Goal: Information Seeking & Learning: Learn about a topic

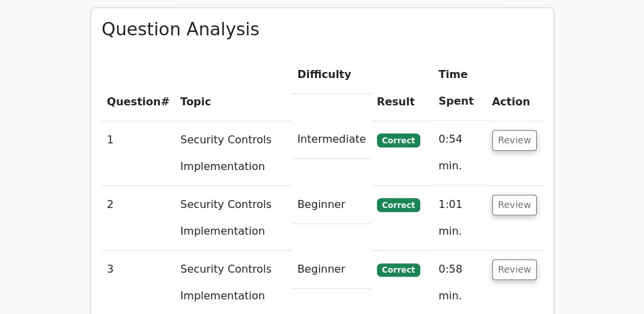
scroll to position [989, 0]
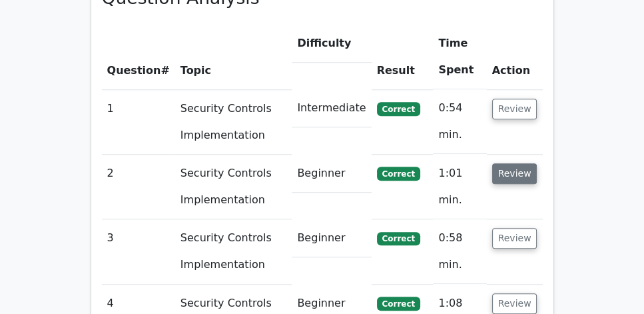
click at [517, 163] on button "Review" at bounding box center [514, 173] width 45 height 21
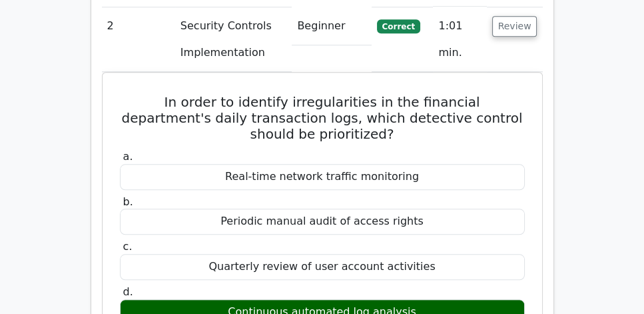
scroll to position [1141, 0]
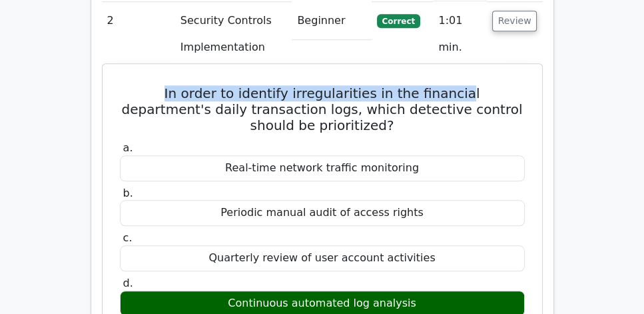
drag, startPoint x: 129, startPoint y: 56, endPoint x: 421, endPoint y: 61, distance: 293.0
click at [421, 85] on h5 "In order to identify irregularities in the financial department's daily transac…" at bounding box center [322, 109] width 407 height 48
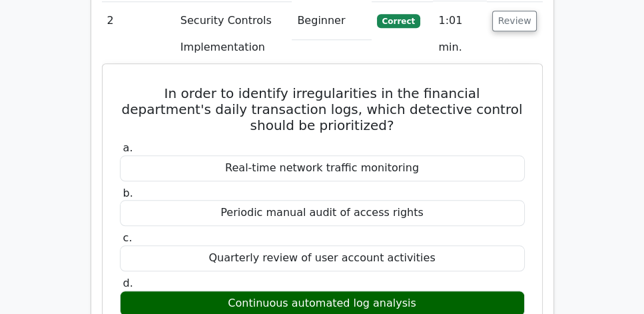
click at [366, 94] on h5 "In order to identify irregularities in the financial department's daily transac…" at bounding box center [322, 109] width 407 height 48
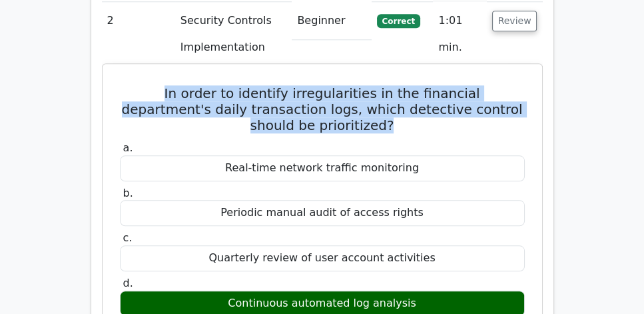
drag, startPoint x: 121, startPoint y: 54, endPoint x: 392, endPoint y: 87, distance: 273.0
click at [392, 87] on h5 "In order to identify irregularities in the financial department's daily transac…" at bounding box center [322, 109] width 407 height 48
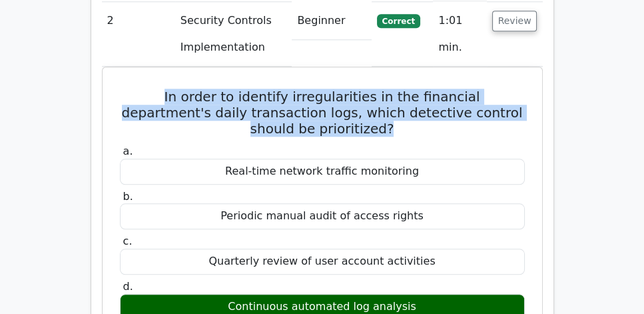
copy h5 "In order to identify irregularities in the financial department's daily transac…"
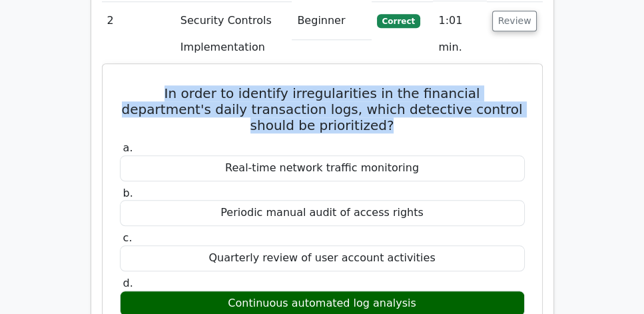
copy h5 "In order to identify irregularities in the financial department's daily transac…"
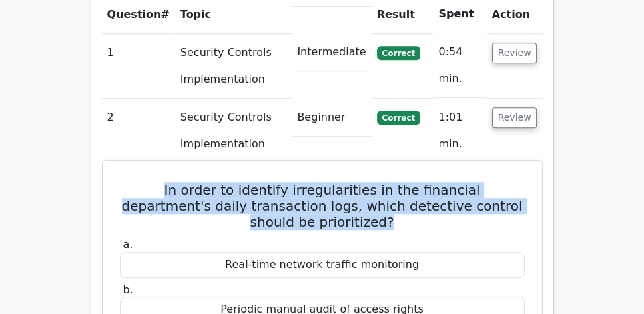
scroll to position [1027, 0]
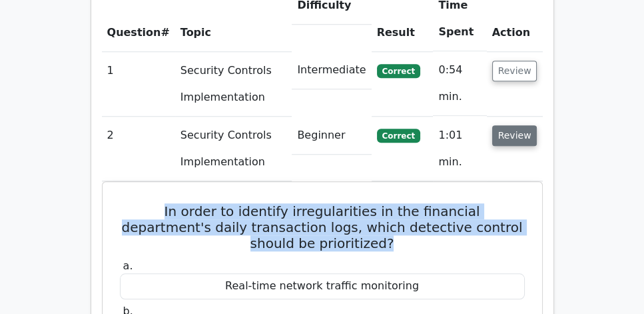
click at [508, 125] on button "Review" at bounding box center [514, 135] width 45 height 21
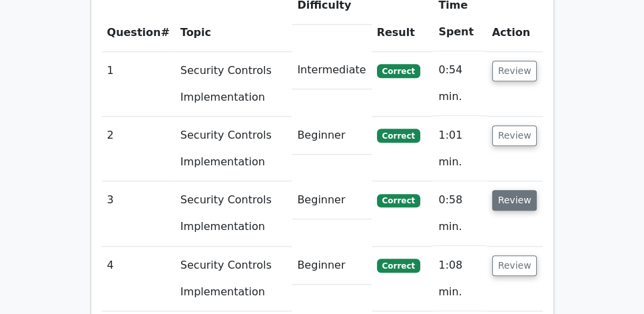
click at [505, 190] on button "Review" at bounding box center [514, 200] width 45 height 21
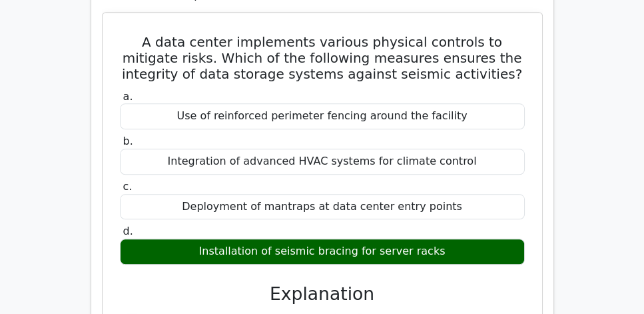
scroll to position [1217, 0]
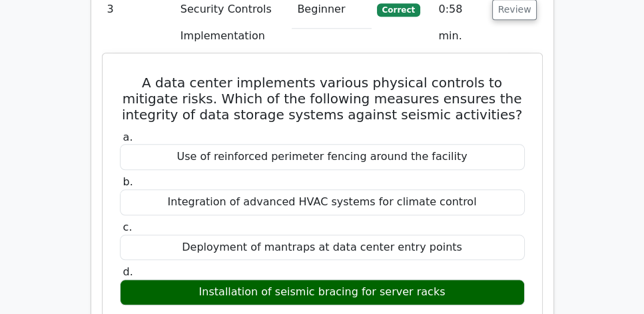
drag, startPoint x: 123, startPoint y: 43, endPoint x: 455, endPoint y: 262, distance: 398.3
copy div "A data center implements various physical controls to mitigate risks. Which of …"
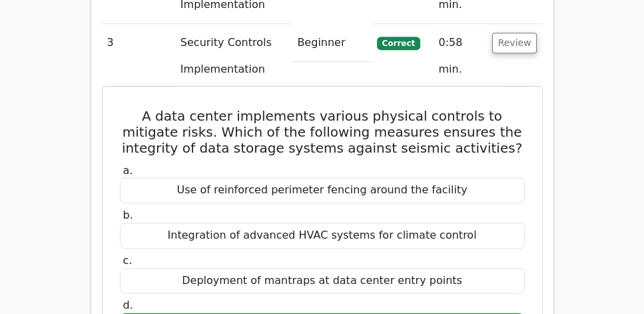
scroll to position [1103, 0]
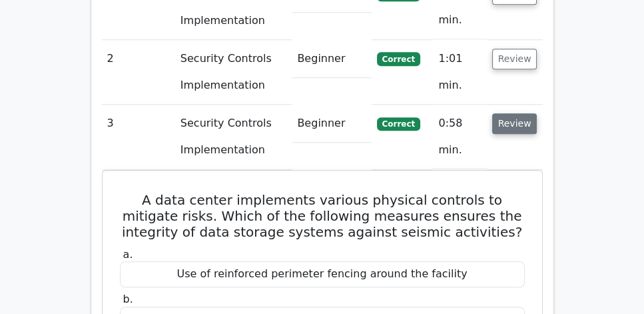
click at [511, 113] on button "Review" at bounding box center [514, 123] width 45 height 21
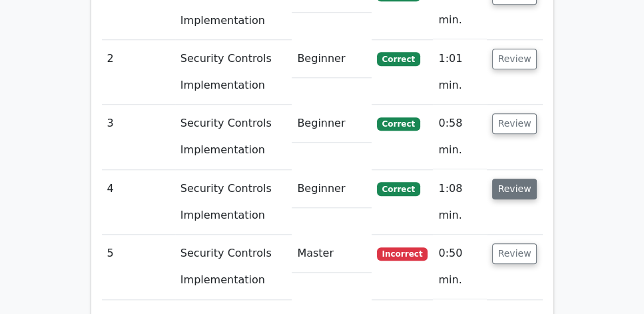
click at [507, 178] on button "Review" at bounding box center [514, 188] width 45 height 21
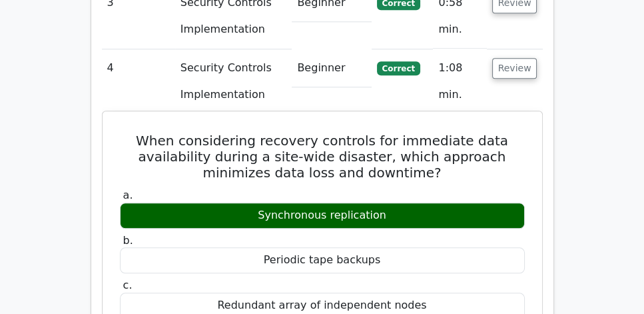
scroll to position [1217, 0]
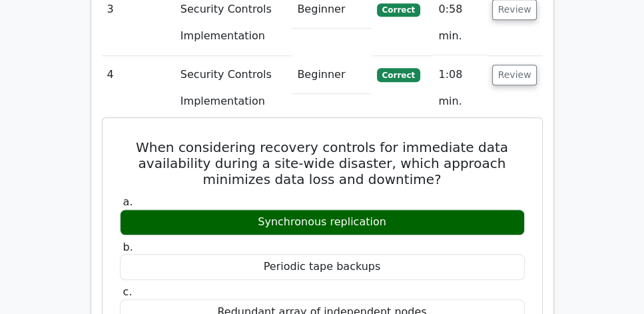
drag, startPoint x: 132, startPoint y: 109, endPoint x: 406, endPoint y: 190, distance: 285.3
copy div "When considering recovery controls for immediate data availability during a sit…"
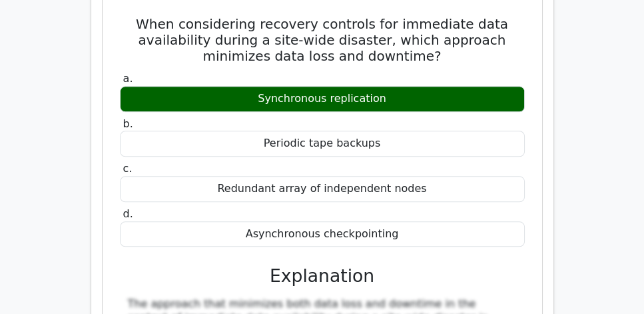
scroll to position [1370, 0]
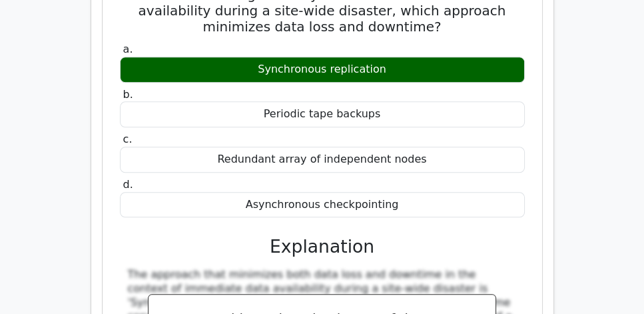
click at [410, 192] on div "Asynchronous checkpointing" at bounding box center [322, 205] width 405 height 26
copy div "When considering recovery controls for immediate data availability during a sit…"
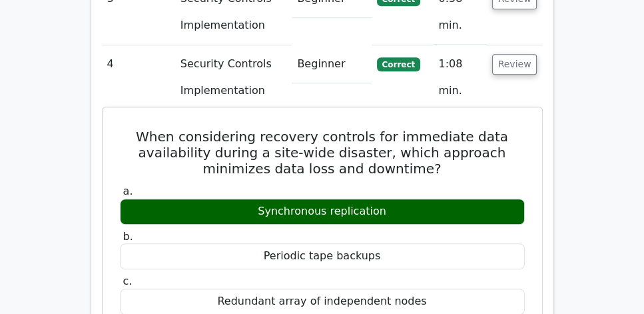
scroll to position [1217, 0]
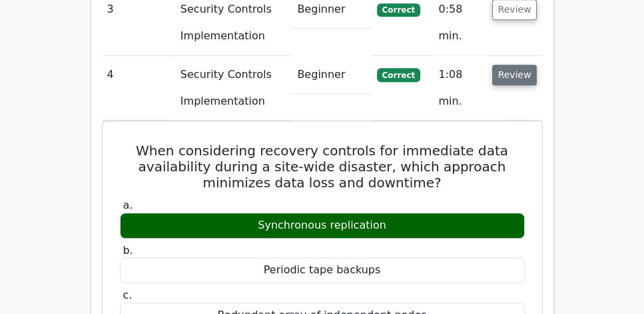
click at [509, 65] on button "Review" at bounding box center [514, 75] width 45 height 21
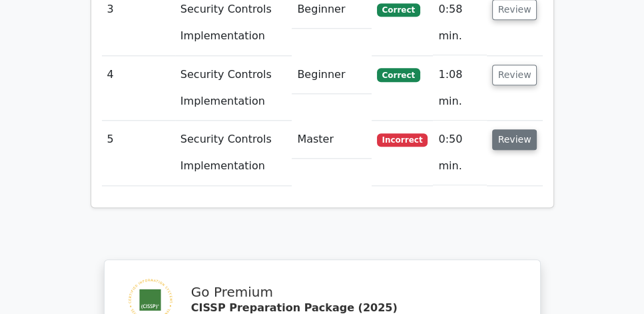
click at [505, 129] on button "Review" at bounding box center [514, 139] width 45 height 21
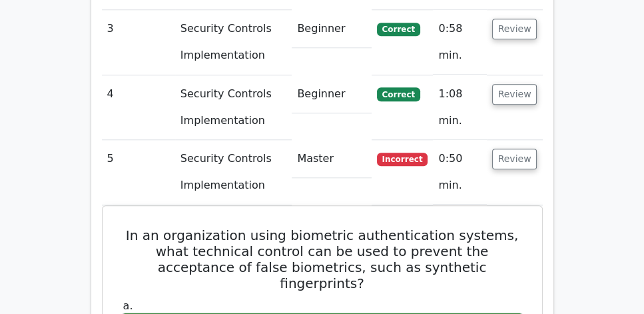
scroll to position [1103, 0]
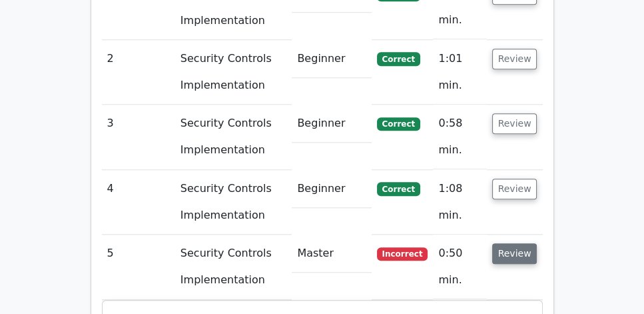
click at [527, 243] on button "Review" at bounding box center [514, 253] width 45 height 21
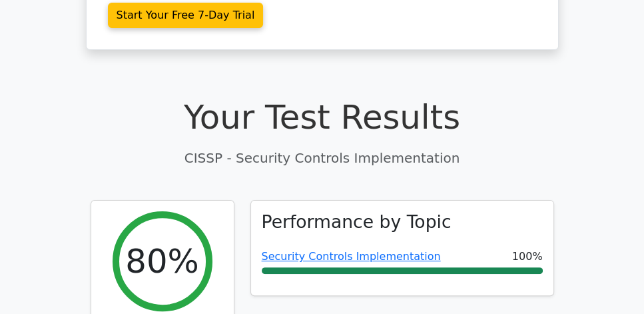
scroll to position [342, 0]
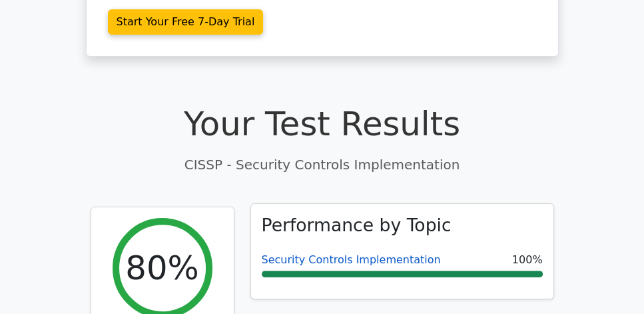
click at [358, 253] on link "Security Controls Implementation" at bounding box center [351, 259] width 179 height 13
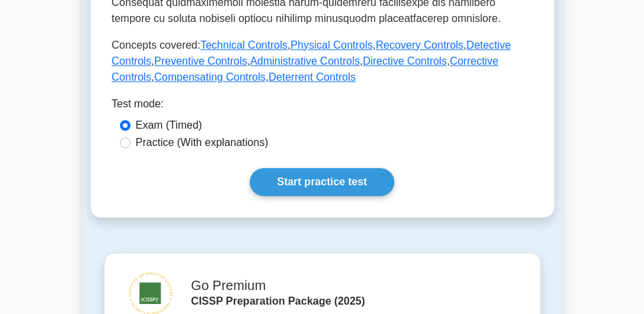
scroll to position [722, 0]
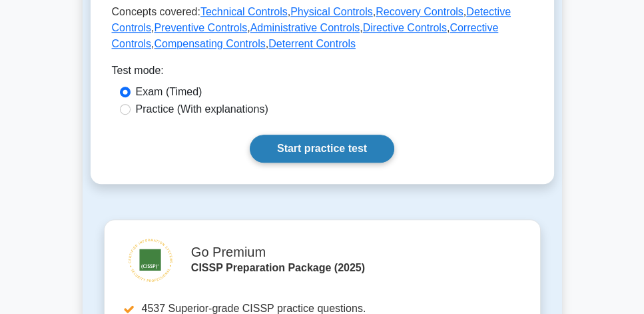
click at [346, 152] on link "Start practice test" at bounding box center [322, 149] width 144 height 28
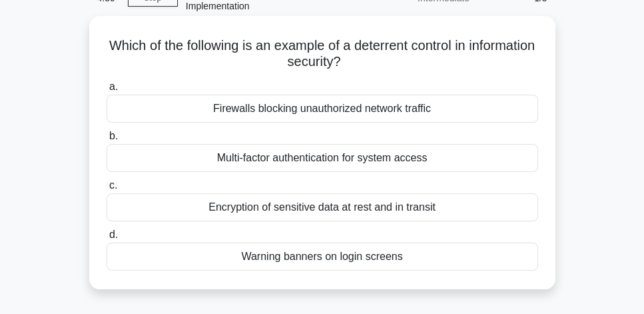
scroll to position [76, 0]
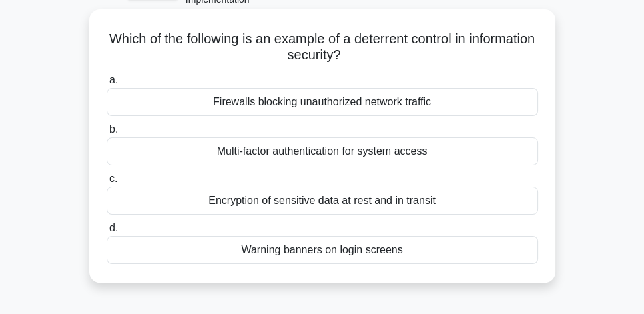
click at [417, 247] on div "Warning banners on login screens" at bounding box center [322, 250] width 431 height 28
click at [107, 232] on input "d. Warning banners on login screens" at bounding box center [107, 228] width 0 height 9
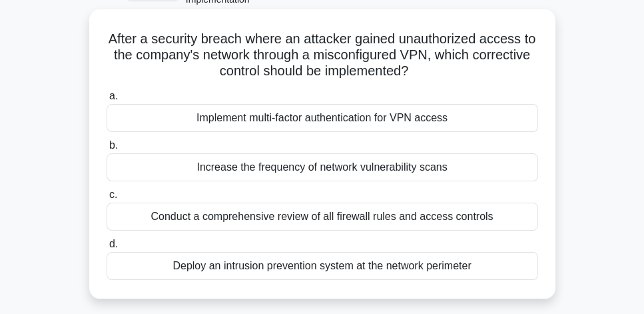
click at [490, 128] on div "Implement multi-factor authentication for VPN access" at bounding box center [322, 118] width 431 height 28
click at [107, 101] on input "a. Implement multi-factor authentication for VPN access" at bounding box center [107, 96] width 0 height 9
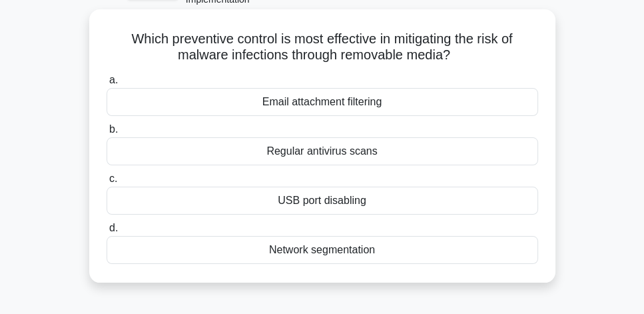
click at [405, 202] on div "USB port disabling" at bounding box center [322, 200] width 431 height 28
click at [107, 183] on input "c. USB port disabling" at bounding box center [107, 178] width 0 height 9
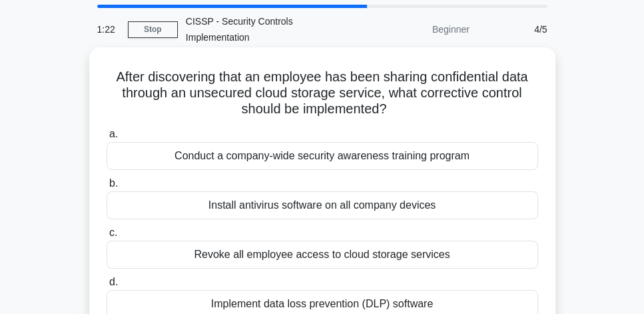
scroll to position [38, 0]
click at [460, 298] on div "Implement data loss prevention (DLP) software" at bounding box center [322, 304] width 431 height 28
click at [107, 286] on input "d. Implement data loss prevention (DLP) software" at bounding box center [107, 282] width 0 height 9
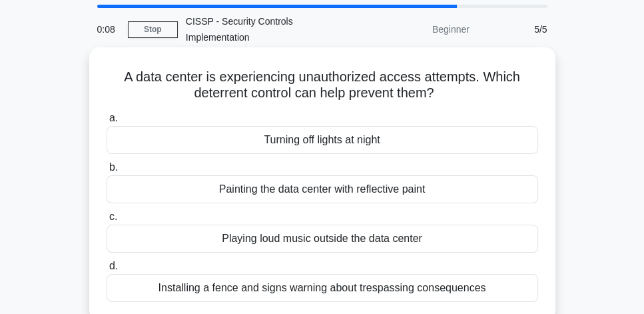
click at [417, 289] on div "Installing a fence and signs warning about trespassing consequences" at bounding box center [322, 288] width 431 height 28
click at [107, 270] on input "d. Installing a fence and signs warning about trespassing consequences" at bounding box center [107, 266] width 0 height 9
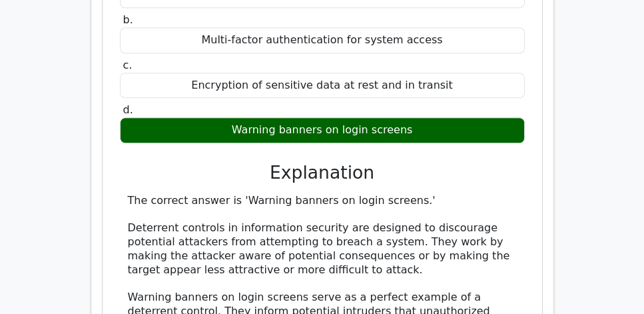
scroll to position [1255, 0]
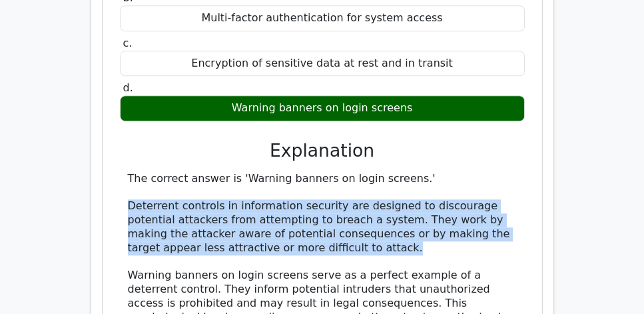
drag, startPoint x: 411, startPoint y: 211, endPoint x: 120, endPoint y: 169, distance: 294.0
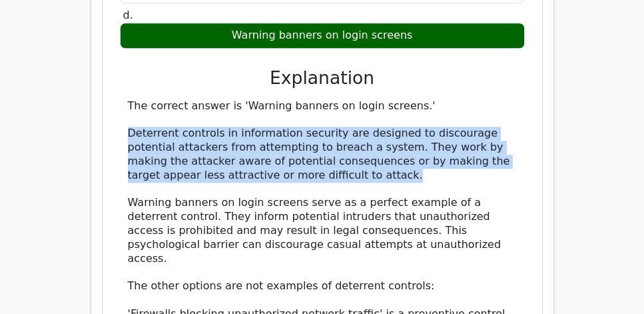
scroll to position [1332, 0]
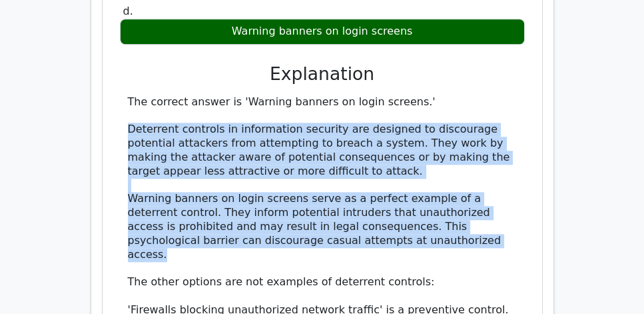
drag, startPoint x: 417, startPoint y: 206, endPoint x: 118, endPoint y: 99, distance: 317.6
click at [119, 99] on div "a. Firewalls blocking unauthorized network traffic b. Multi-factor authenticati…" at bounding box center [322, 173] width 407 height 613
copy div "Deterrent controls in information security are designed to discourage potential…"
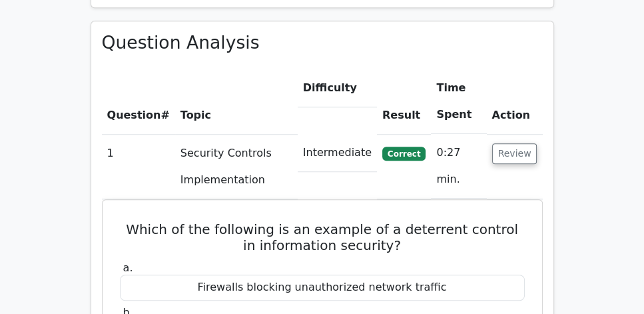
scroll to position [913, 0]
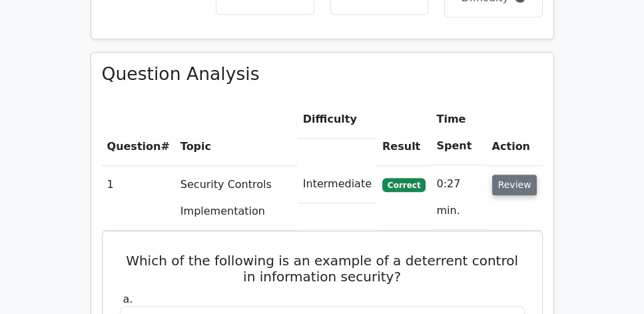
click at [526, 174] on button "Review" at bounding box center [514, 184] width 45 height 21
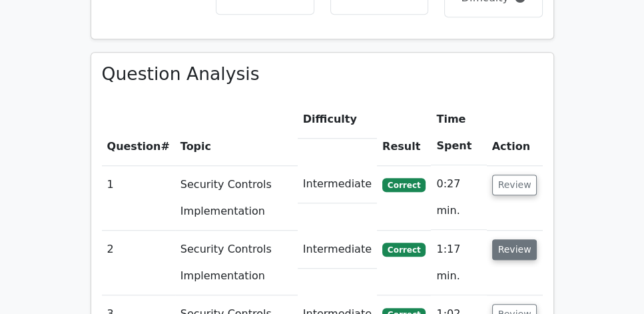
click at [526, 239] on button "Review" at bounding box center [514, 249] width 45 height 21
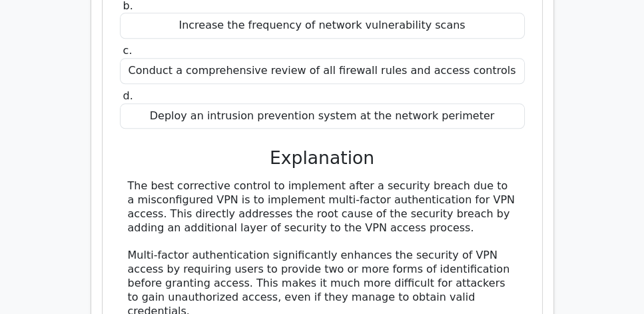
scroll to position [1370, 0]
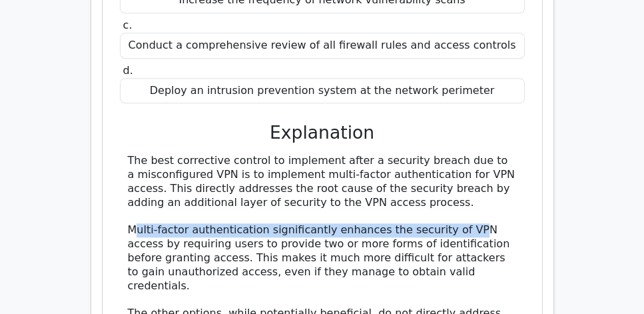
drag, startPoint x: 134, startPoint y: 178, endPoint x: 474, endPoint y: 184, distance: 340.3
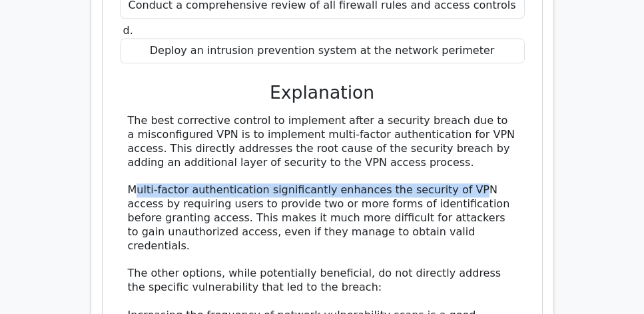
scroll to position [1408, 0]
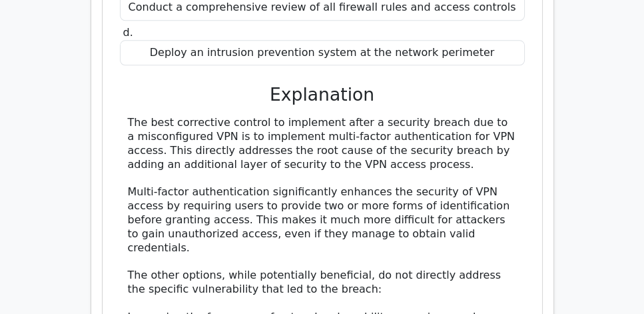
click at [366, 152] on div "The best corrective control to implement after a security breach due to a misco…" at bounding box center [322, 317] width 389 height 402
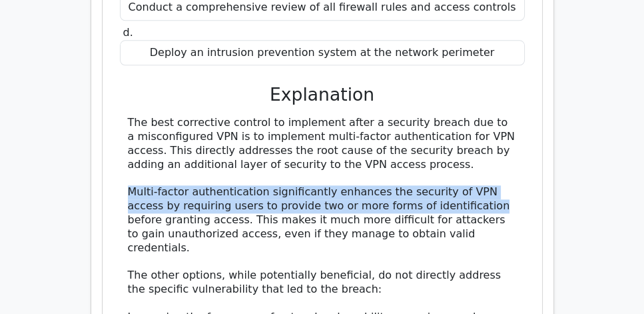
drag, startPoint x: 127, startPoint y: 143, endPoint x: 499, endPoint y: 154, distance: 371.7
click at [499, 154] on div "The best corrective control to implement after a security breach due to a misco…" at bounding box center [322, 317] width 389 height 402
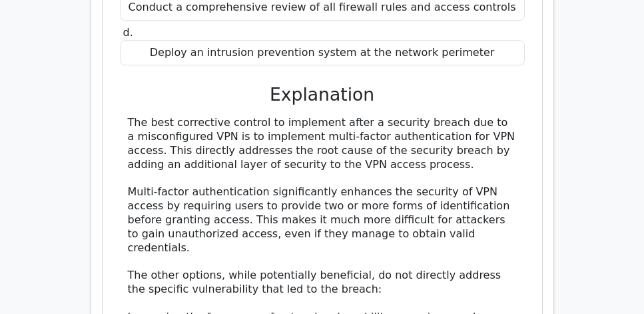
click at [429, 168] on div "The best corrective control to implement after a security breach due to a misco…" at bounding box center [322, 317] width 389 height 402
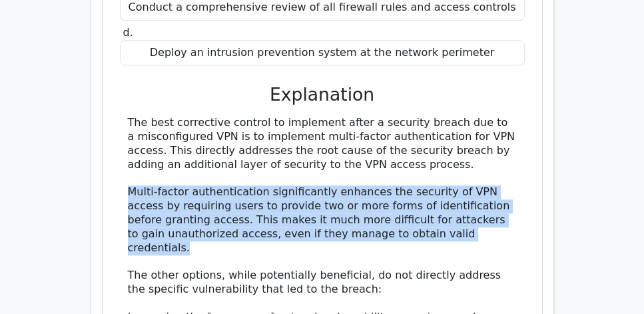
drag, startPoint x: 510, startPoint y: 183, endPoint x: 129, endPoint y: 144, distance: 382.8
click at [129, 144] on div "The best corrective control to implement after a security breach due to a misco…" at bounding box center [322, 317] width 389 height 402
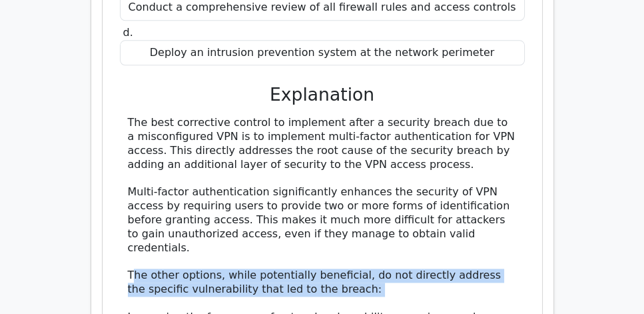
drag, startPoint x: 134, startPoint y: 210, endPoint x: 335, endPoint y: 232, distance: 202.3
click at [335, 232] on div "The best corrective control to implement after a security breach due to a misco…" at bounding box center [322, 317] width 389 height 402
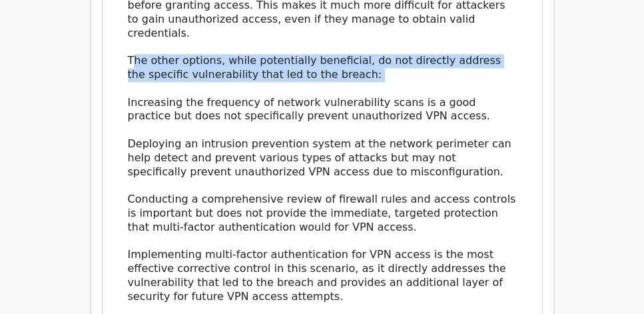
scroll to position [1636, 0]
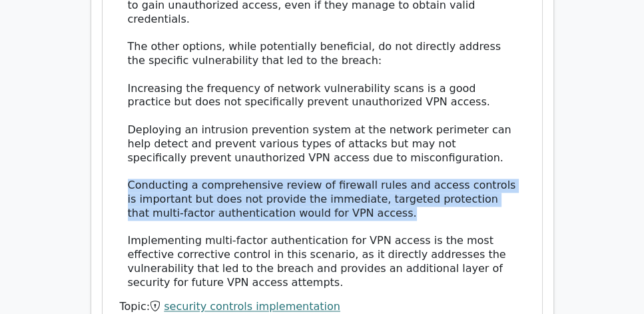
drag, startPoint x: 129, startPoint y: 120, endPoint x: 394, endPoint y: 146, distance: 266.3
click at [394, 146] on div "The best corrective control to implement after a security breach due to a misco…" at bounding box center [322, 88] width 389 height 402
click at [390, 154] on div "The best corrective control to implement after a security breach due to a misco…" at bounding box center [322, 88] width 389 height 402
drag, startPoint x: 407, startPoint y: 148, endPoint x: 107, endPoint y: 125, distance: 300.5
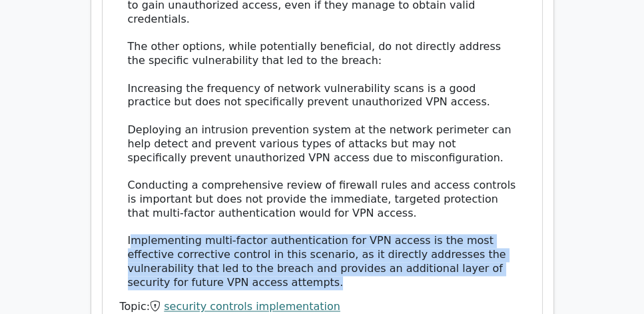
drag, startPoint x: 129, startPoint y: 174, endPoint x: 472, endPoint y: 213, distance: 345.1
click at [472, 213] on div "The best corrective control to implement after a security breach due to a misco…" at bounding box center [322, 88] width 389 height 402
click at [394, 222] on div "The best corrective control to implement after a security breach due to a misco…" at bounding box center [322, 88] width 389 height 402
drag, startPoint x: 340, startPoint y: 212, endPoint x: 127, endPoint y: 174, distance: 216.4
click at [127, 174] on div "The best corrective control to implement after a security breach due to a misco…" at bounding box center [322, 88] width 405 height 402
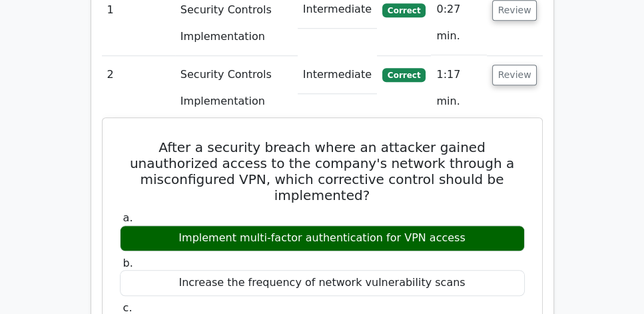
scroll to position [1065, 0]
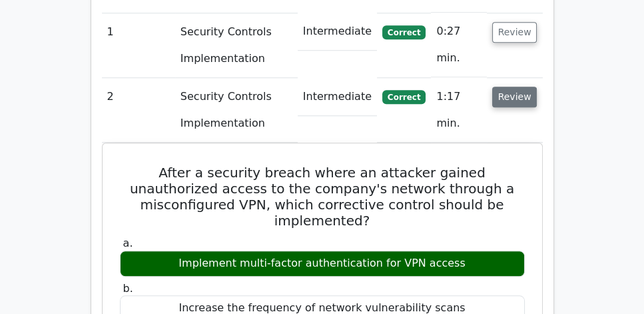
click at [512, 87] on button "Review" at bounding box center [514, 97] width 45 height 21
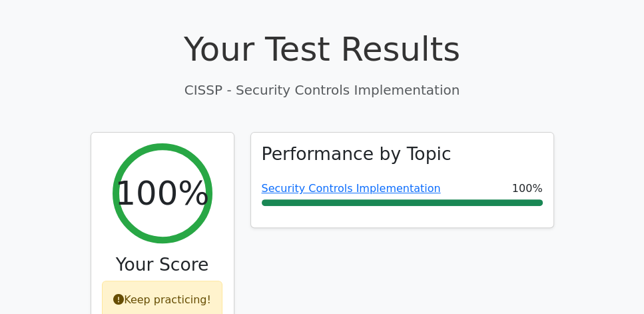
scroll to position [418, 0]
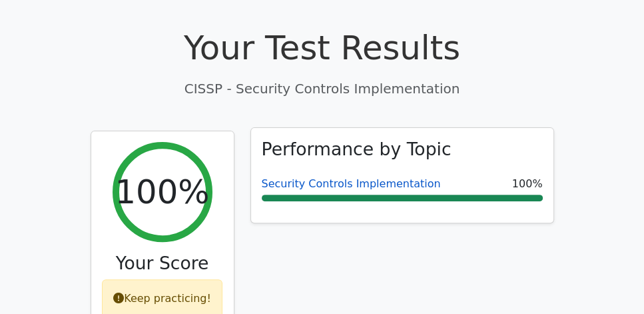
click at [372, 177] on link "Security Controls Implementation" at bounding box center [351, 183] width 179 height 13
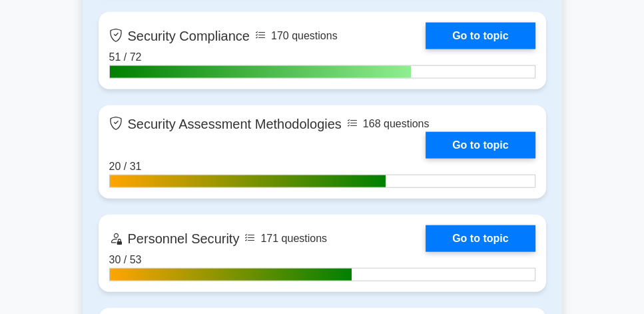
scroll to position [2806, 0]
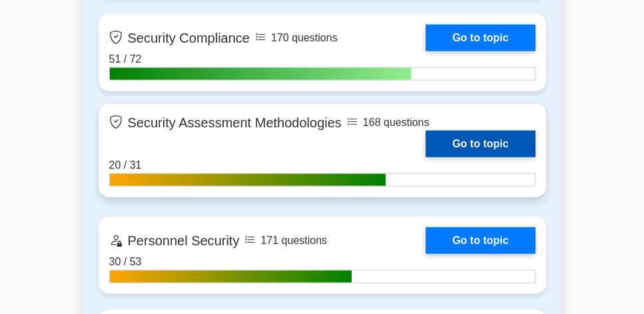
click at [501, 140] on link "Go to topic" at bounding box center [479, 144] width 109 height 27
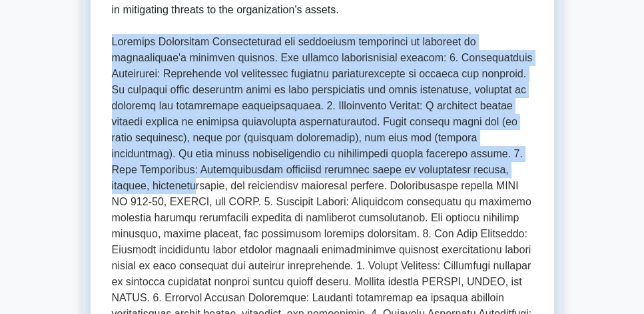
drag, startPoint x: 112, startPoint y: 44, endPoint x: 471, endPoint y: 168, distance: 380.3
click at [471, 168] on p at bounding box center [322, 210] width 421 height 352
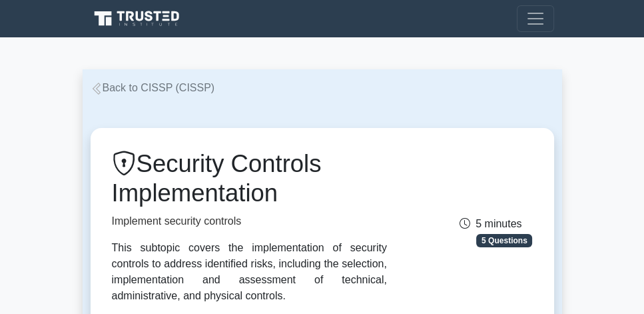
click at [186, 88] on link "Back to CISSP (CISSP)" at bounding box center [153, 87] width 125 height 11
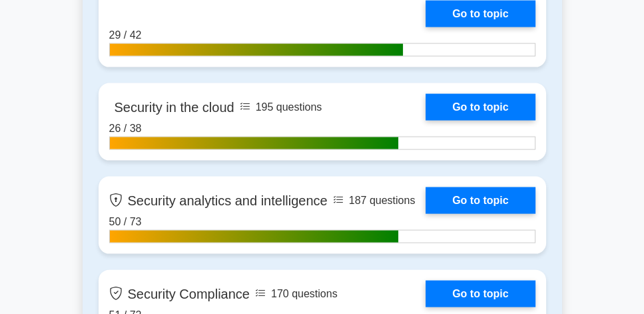
scroll to position [2549, 0]
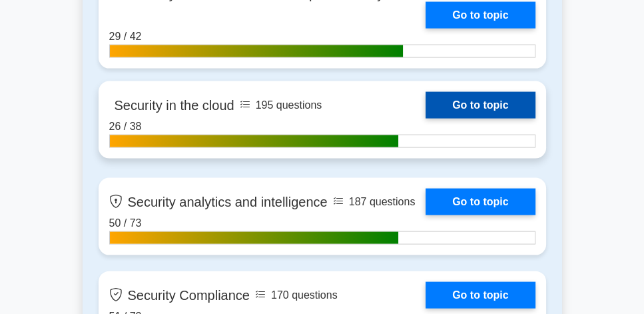
click at [467, 96] on link "Go to topic" at bounding box center [479, 105] width 109 height 27
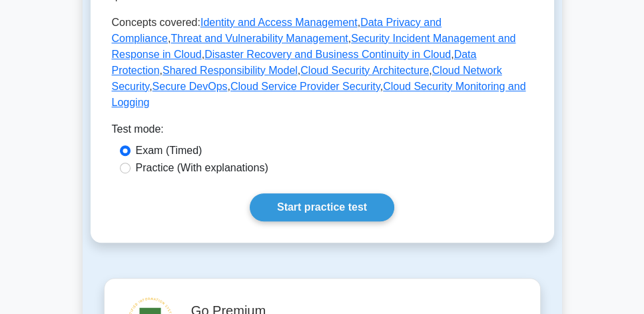
scroll to position [722, 0]
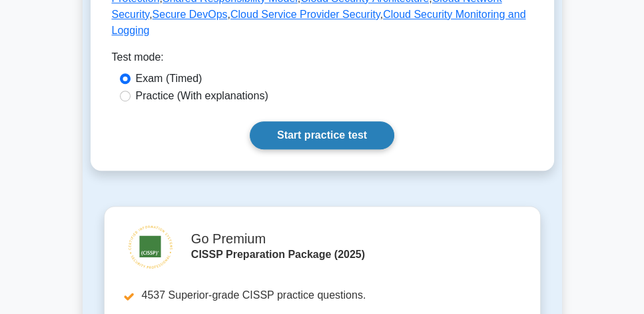
click at [366, 121] on link "Start practice test" at bounding box center [322, 135] width 144 height 28
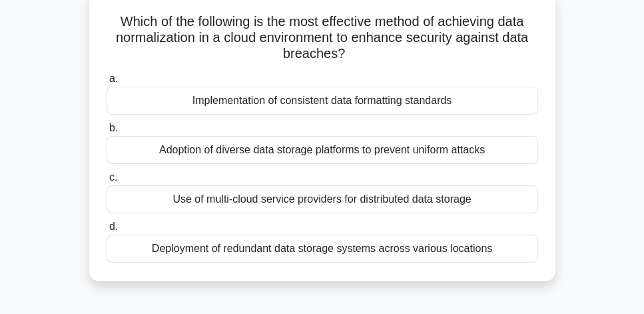
scroll to position [76, 0]
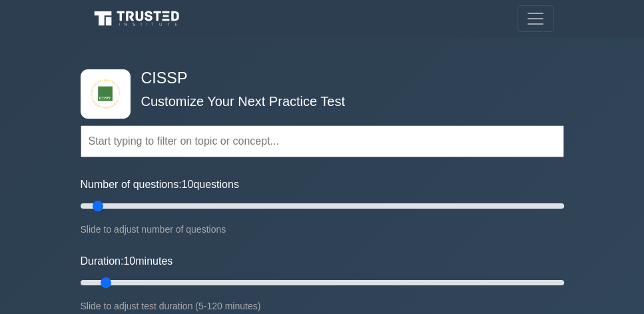
scroll to position [2544, 0]
